Goal: Transaction & Acquisition: Purchase product/service

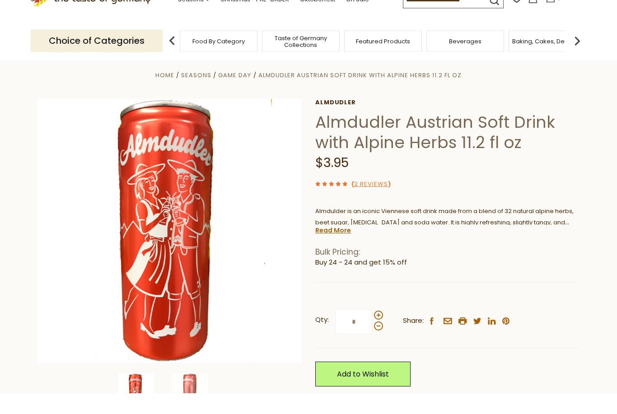
scroll to position [29, 0]
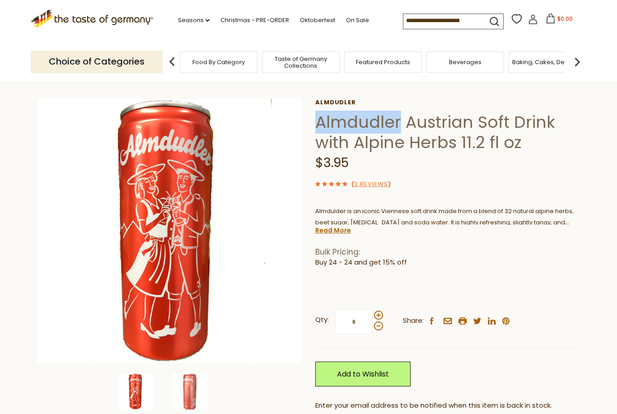
click at [235, 22] on link "Christmas - PRE-ORDER" at bounding box center [255, 20] width 69 height 10
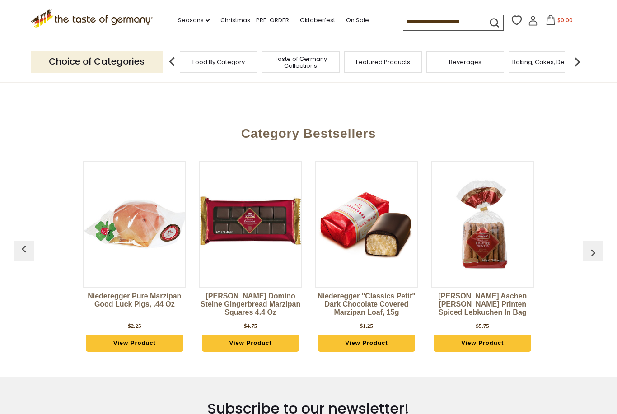
scroll to position [324, 0]
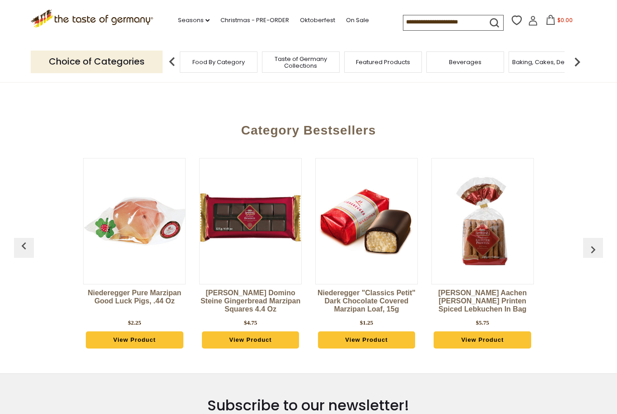
click at [600, 245] on img "button" at bounding box center [593, 250] width 14 height 14
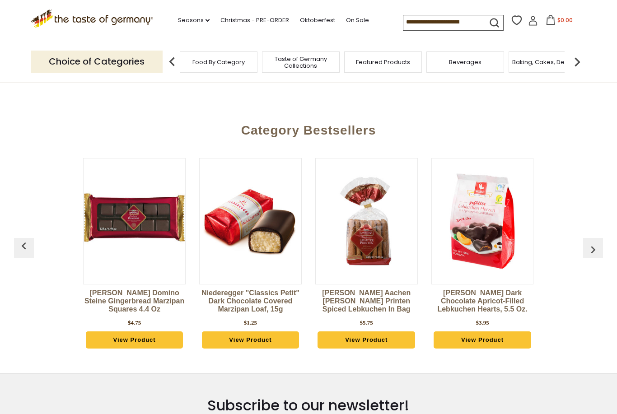
click at [599, 245] on img "button" at bounding box center [593, 250] width 14 height 14
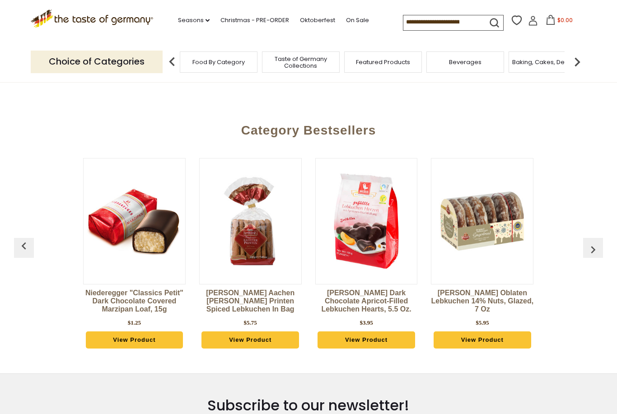
click at [598, 249] on img "button" at bounding box center [593, 250] width 14 height 14
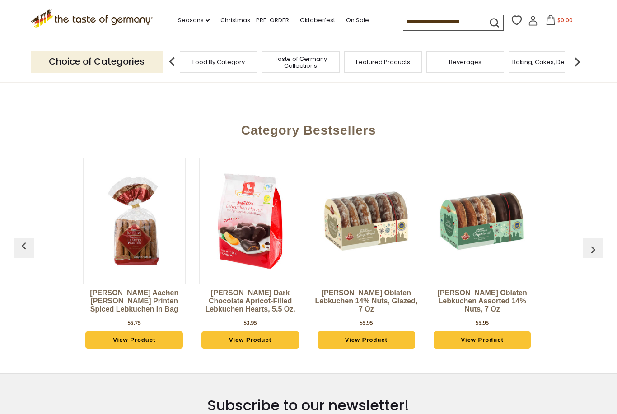
click at [600, 243] on img "button" at bounding box center [593, 250] width 14 height 14
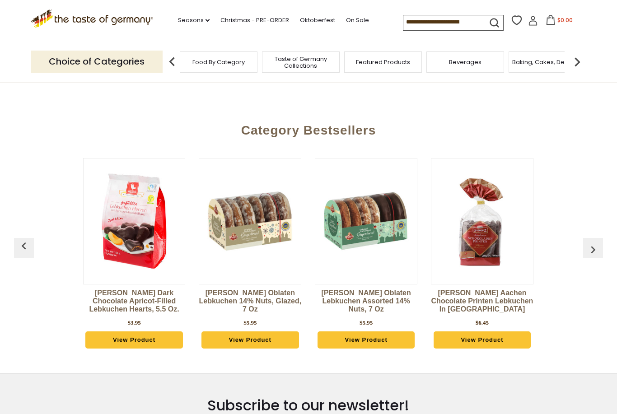
click at [600, 244] on img "button" at bounding box center [593, 250] width 14 height 14
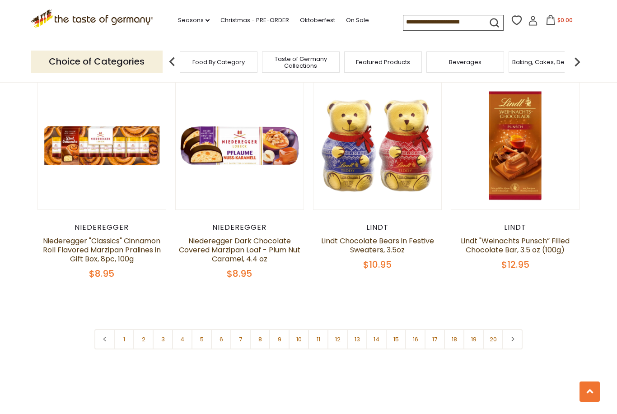
scroll to position [2036, 0]
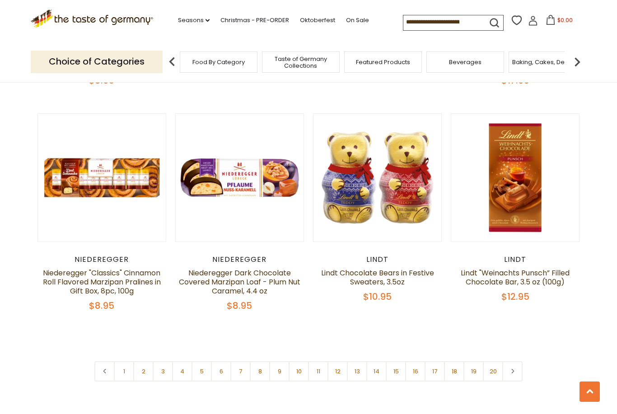
click at [146, 362] on link "2" at bounding box center [143, 372] width 20 height 20
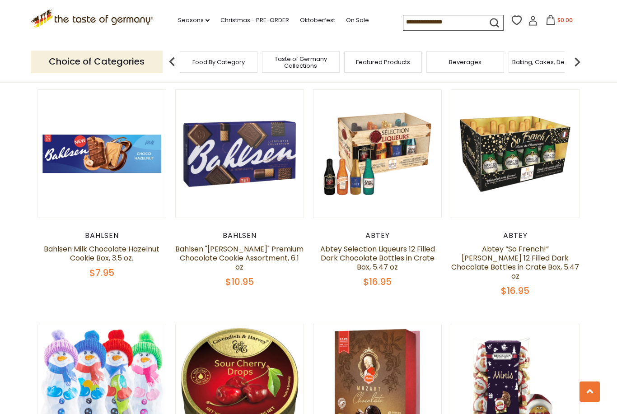
scroll to position [1604, 0]
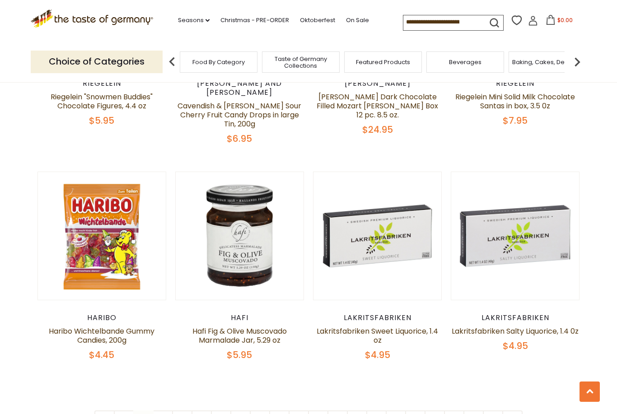
click at [517, 411] on link at bounding box center [513, 421] width 20 height 20
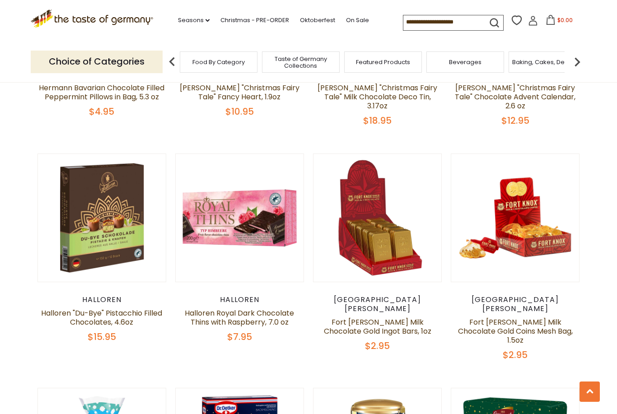
scroll to position [620, 0]
